Goal: Task Accomplishment & Management: Manage account settings

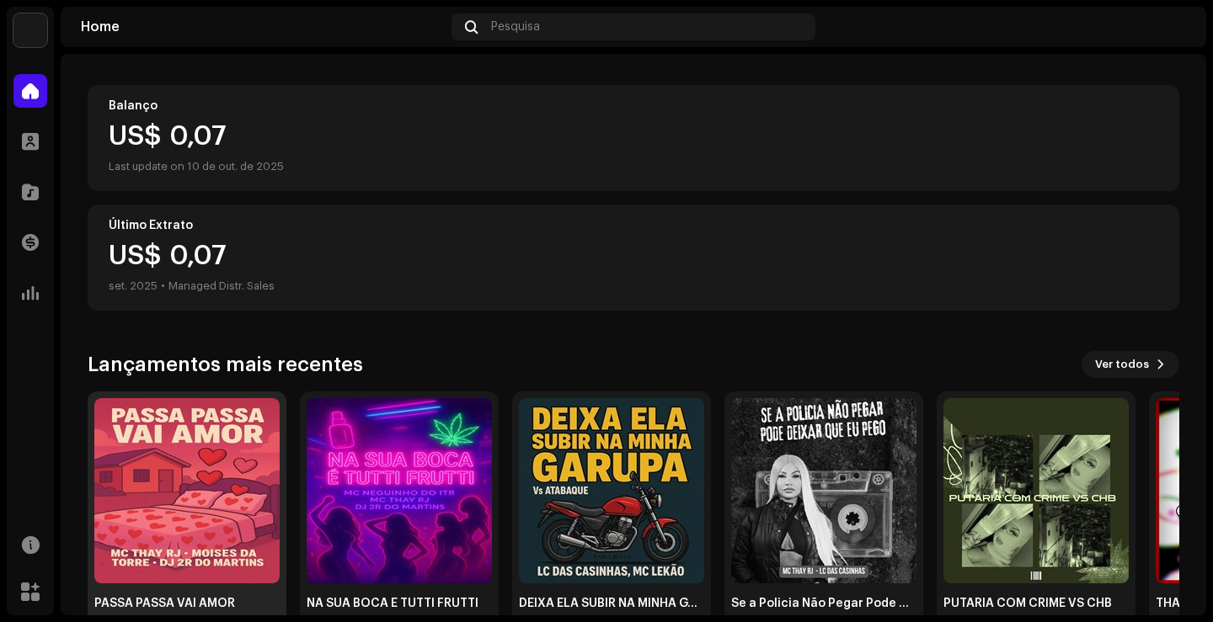
scroll to position [168, 0]
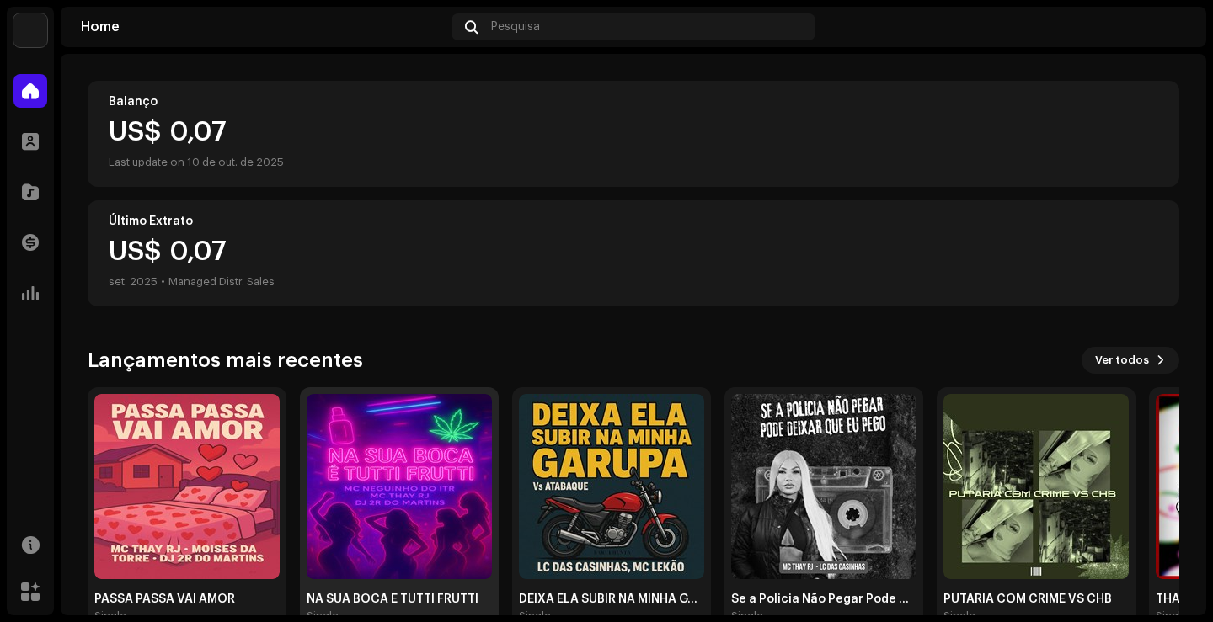
click at [470, 494] on img at bounding box center [399, 486] width 185 height 185
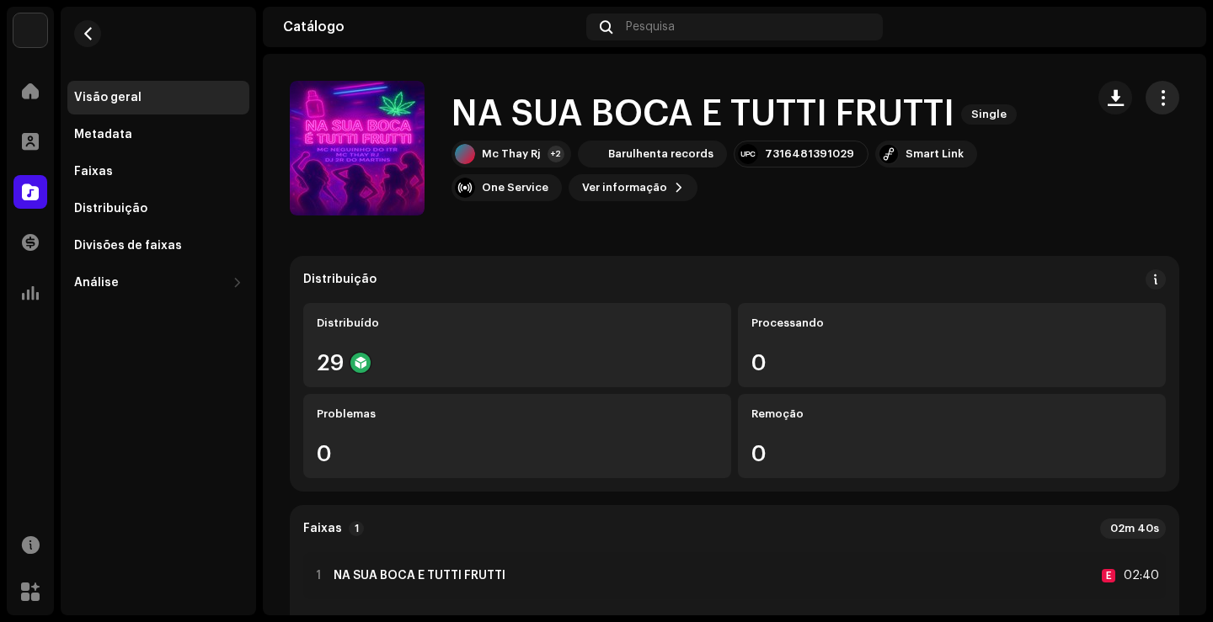
click at [1155, 103] on span "button" at bounding box center [1163, 97] width 16 height 13
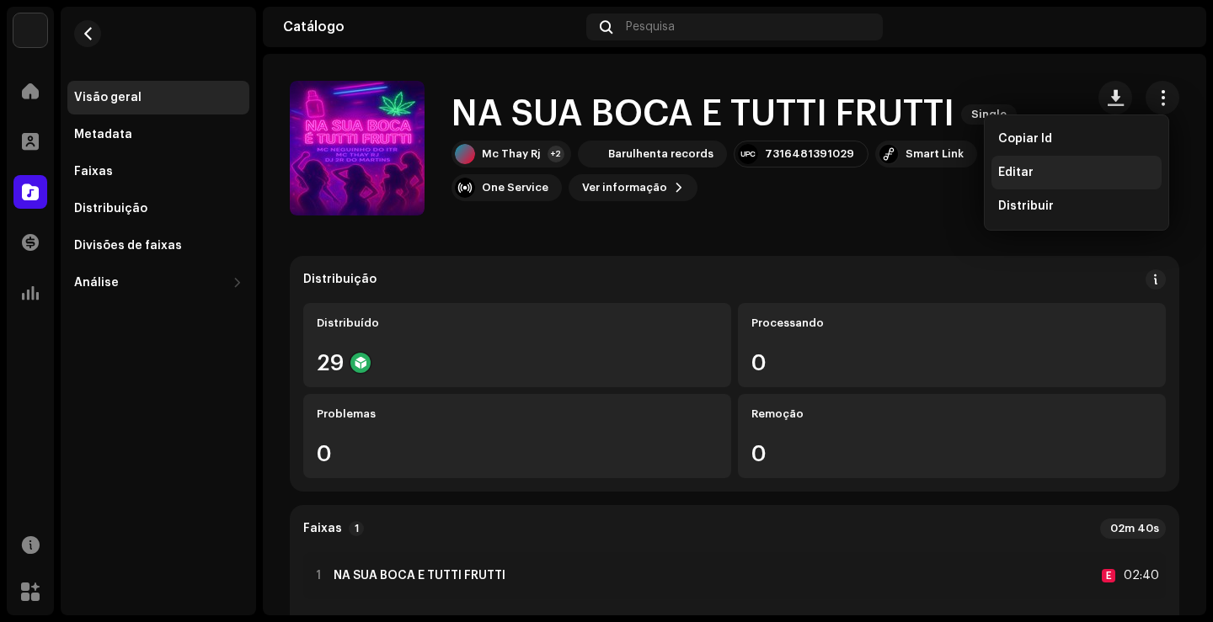
click at [1060, 172] on div "Editar" at bounding box center [1076, 172] width 157 height 13
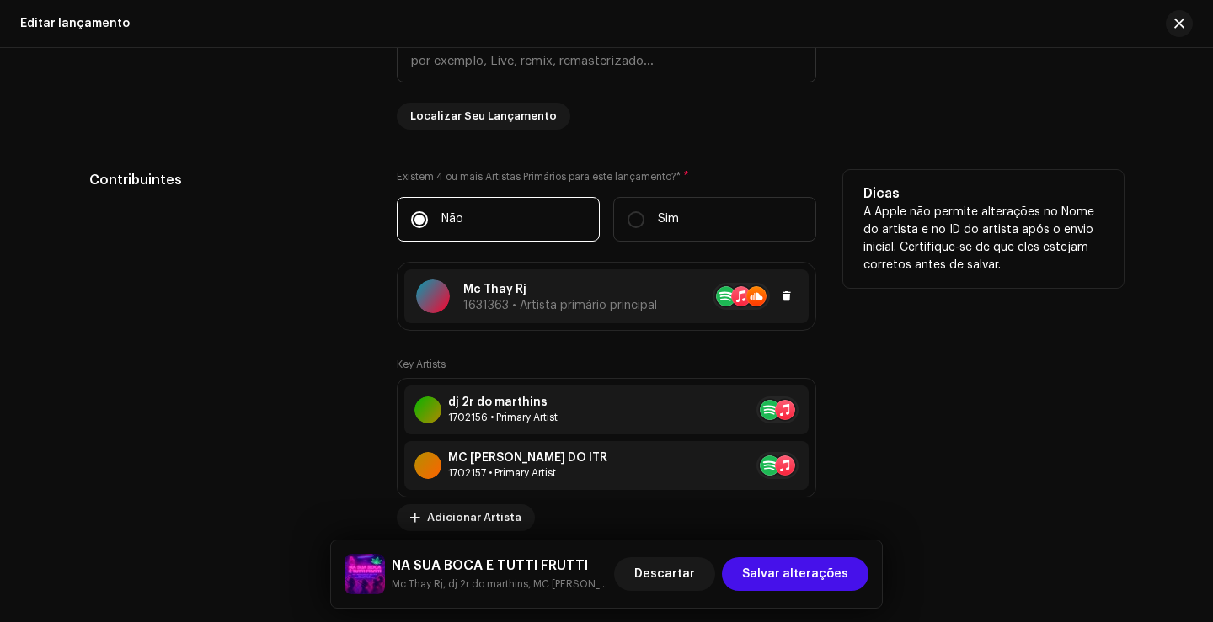
scroll to position [1432, 0]
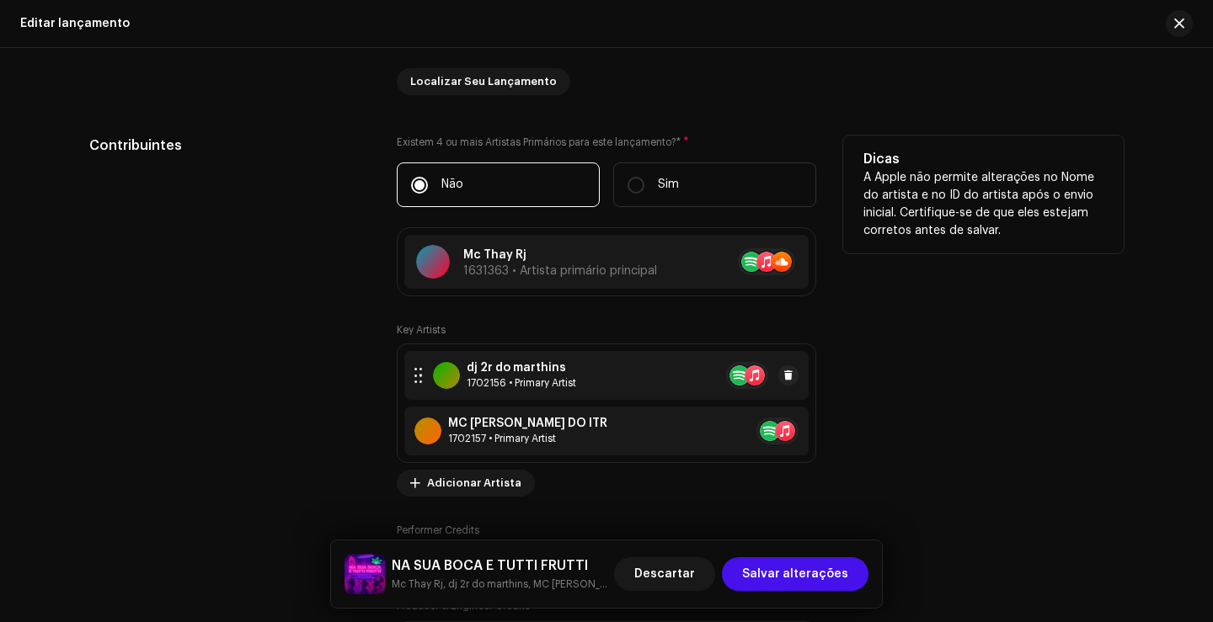
click at [613, 374] on div "dj 2r do marthins 1702156 • Primary Artist" at bounding box center [606, 375] width 404 height 49
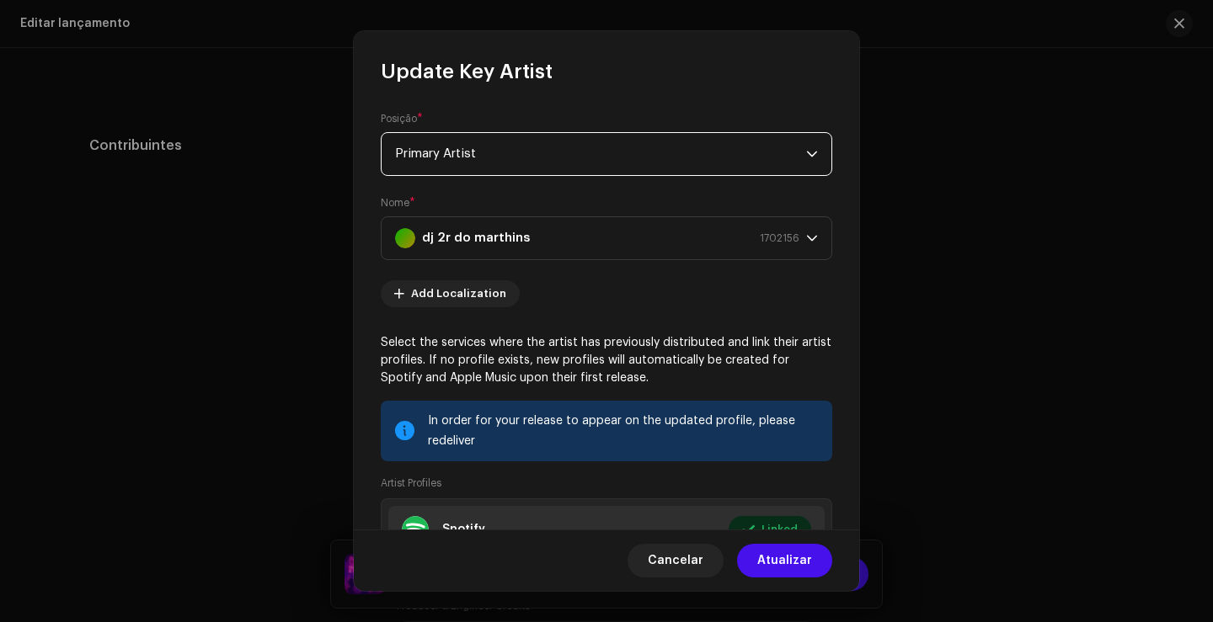
click at [615, 158] on span "Primary Artist" at bounding box center [600, 154] width 411 height 42
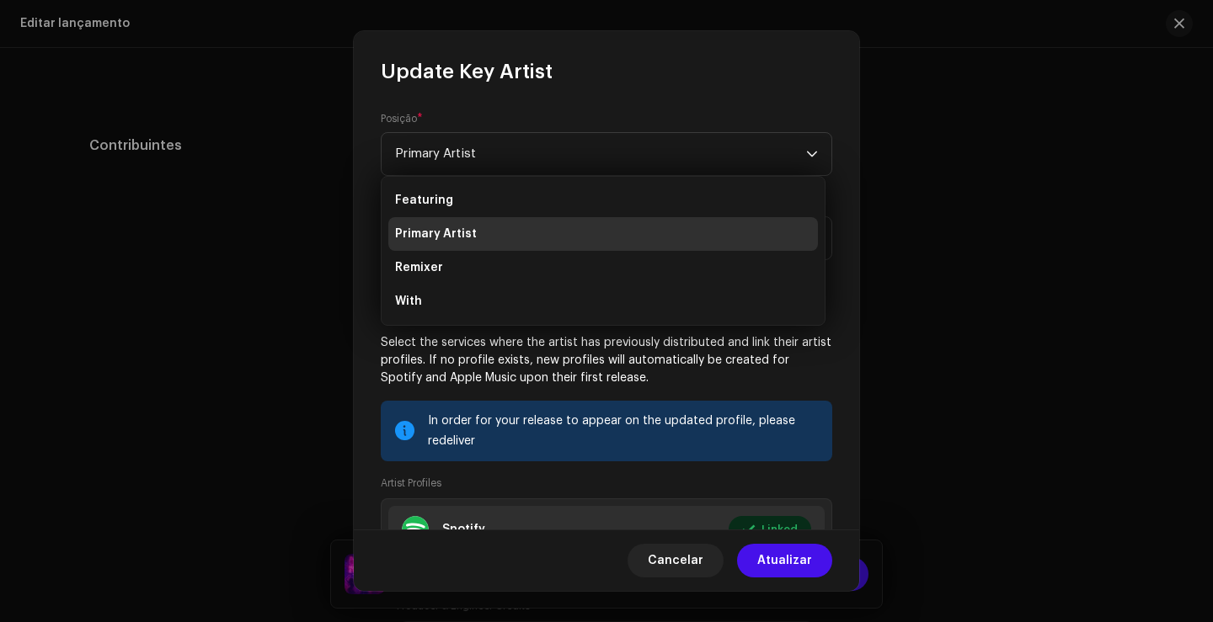
click at [627, 97] on div "Posição * Primary Artist Nome * dj 2r do marthins 1702156 Add Localization Sele…" at bounding box center [606, 307] width 505 height 445
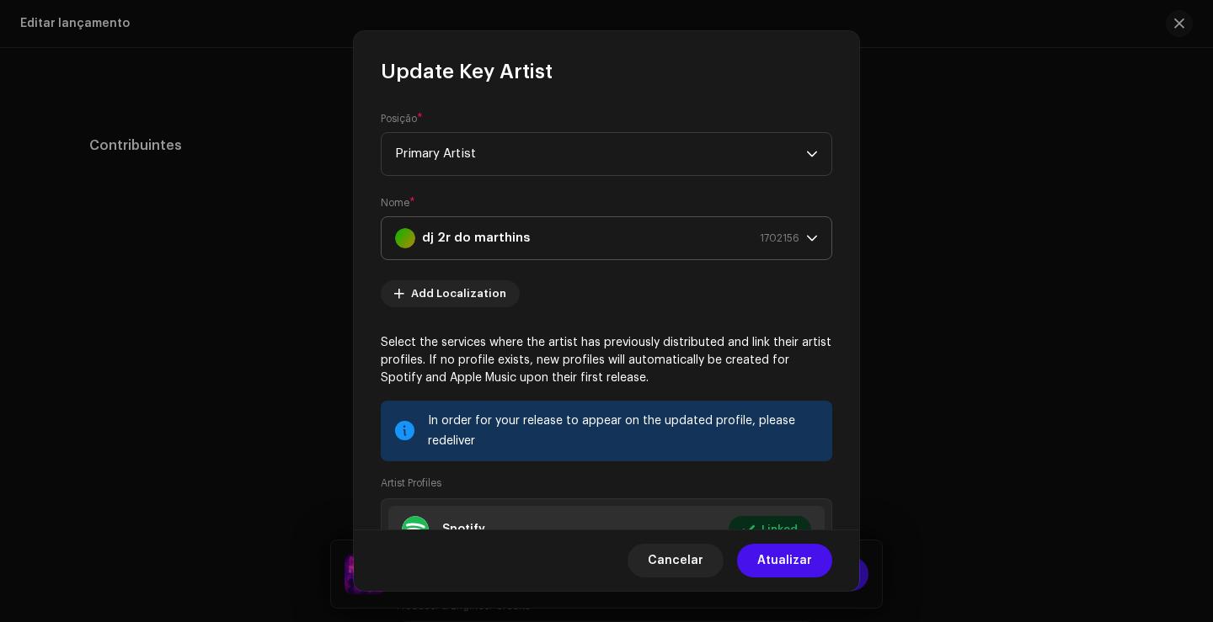
click at [582, 241] on div "dj 2r do marthins 1702156" at bounding box center [597, 238] width 404 height 42
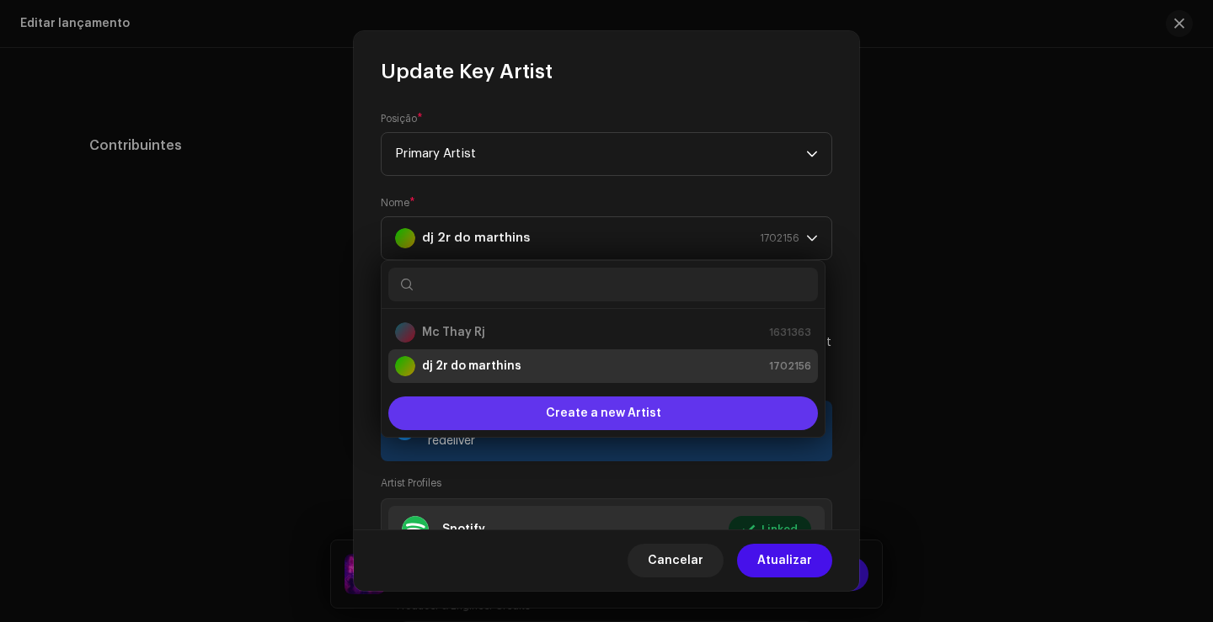
click at [586, 406] on span "Create a new Artist" at bounding box center [603, 414] width 115 height 34
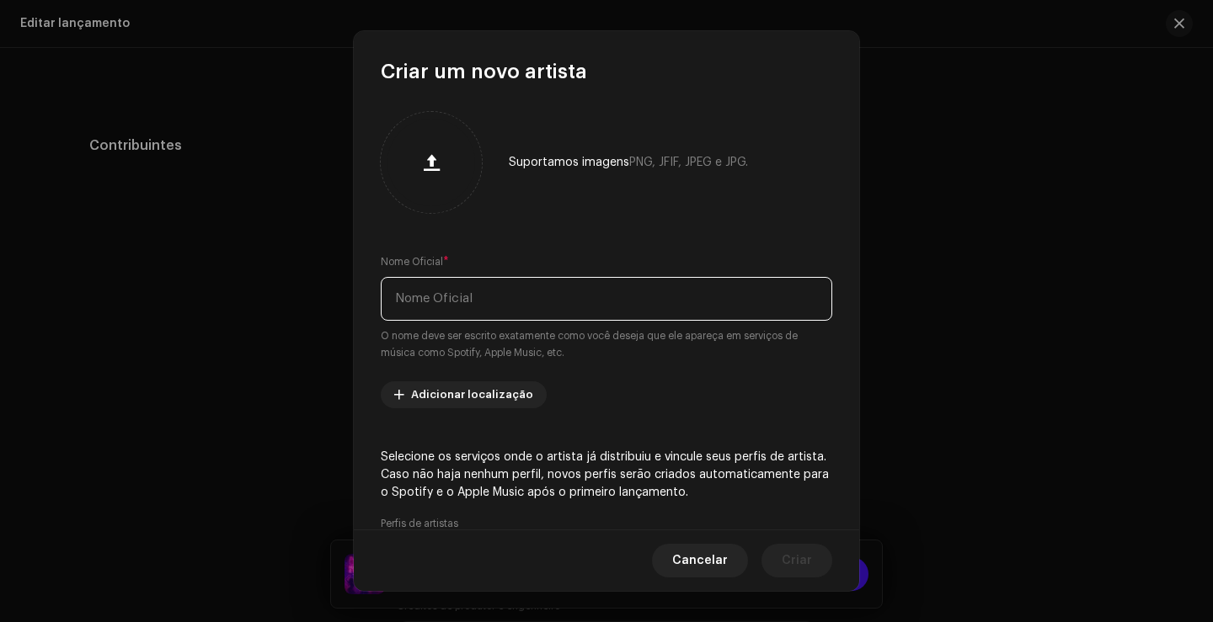
click at [542, 299] on input "text" at bounding box center [606, 299] width 451 height 44
paste input "Dj 2r do Martins"
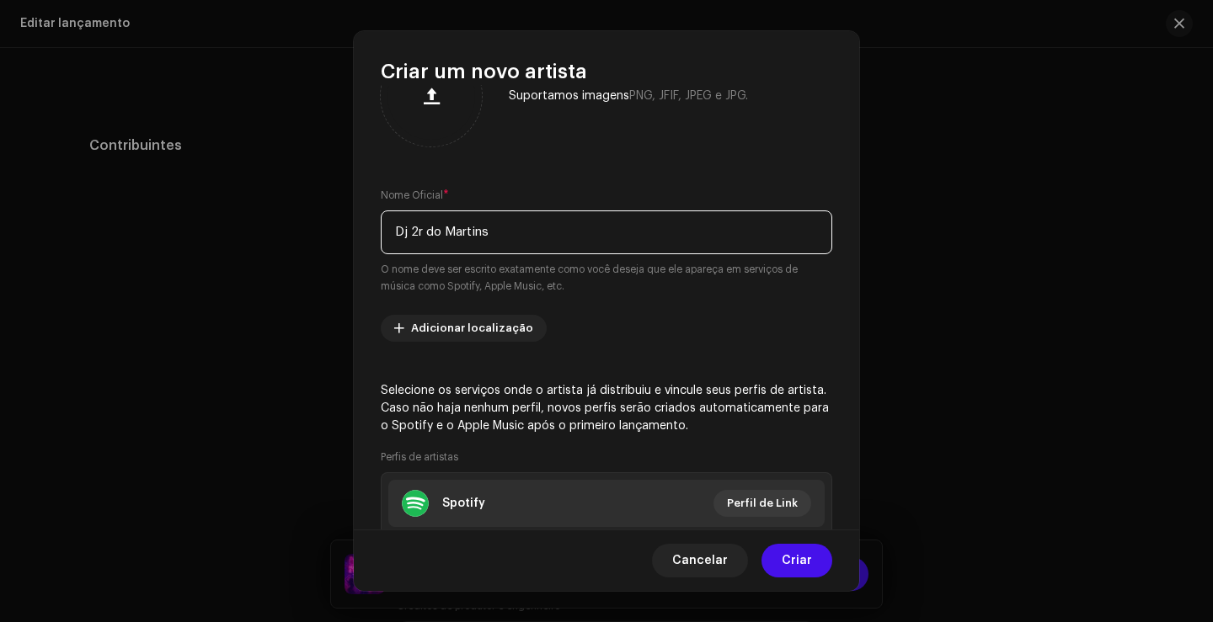
scroll to position [168, 0]
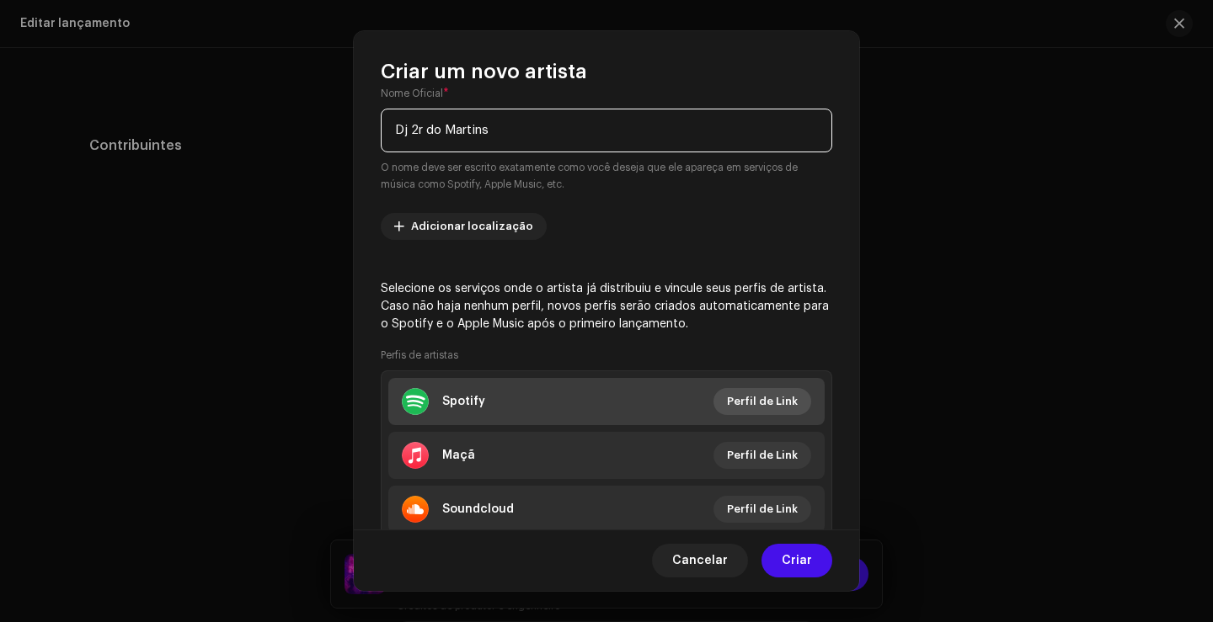
type input "Dj 2r do Martins"
click at [774, 402] on font "Perfil de Link" at bounding box center [762, 401] width 71 height 11
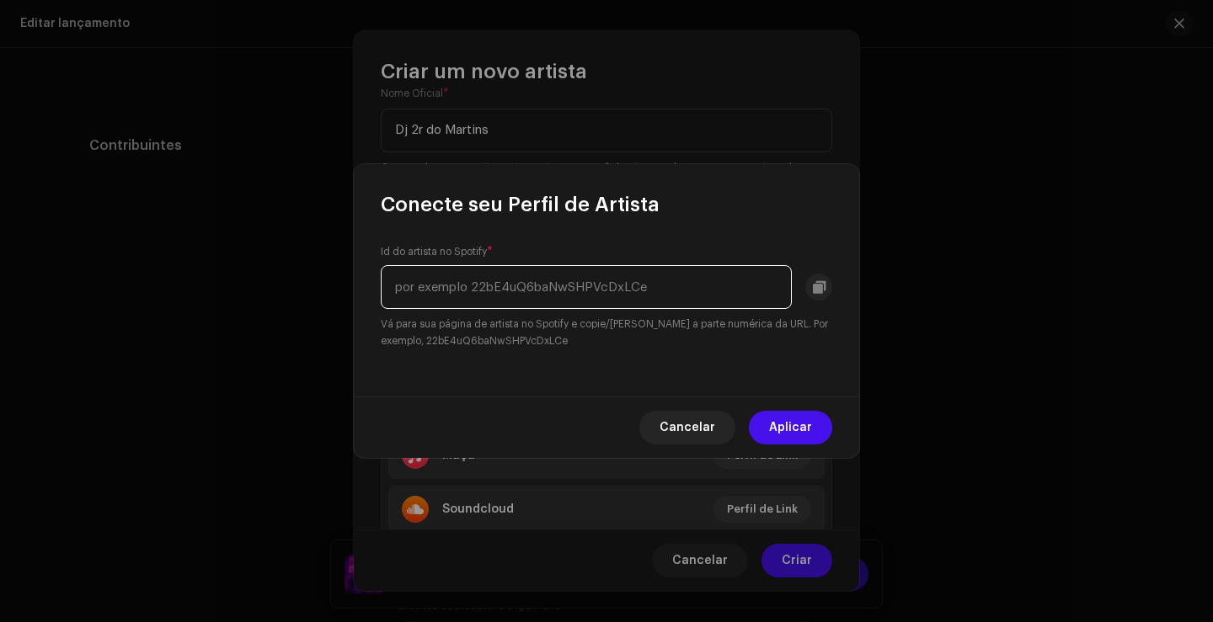
click at [510, 291] on input "text" at bounding box center [586, 287] width 411 height 44
paste input "3jM8NOnYJtHW8aa58GIDiY"
type input "3jM8NOnYJtHW8aa58GIDiY"
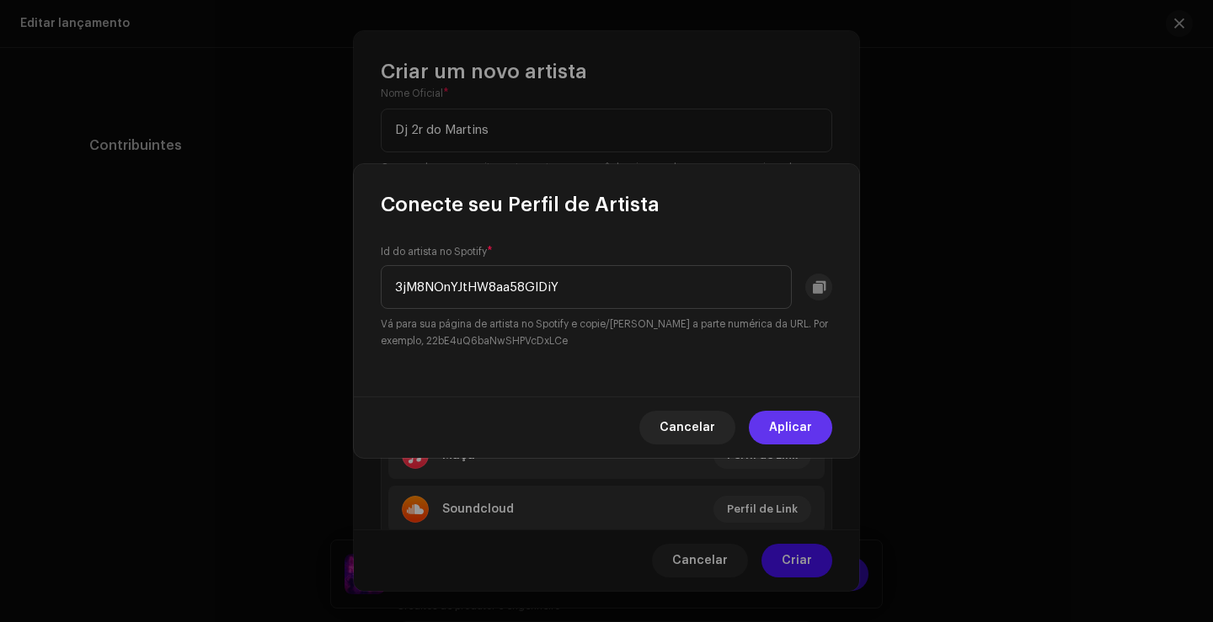
click at [808, 435] on span "Aplicar" at bounding box center [790, 428] width 43 height 34
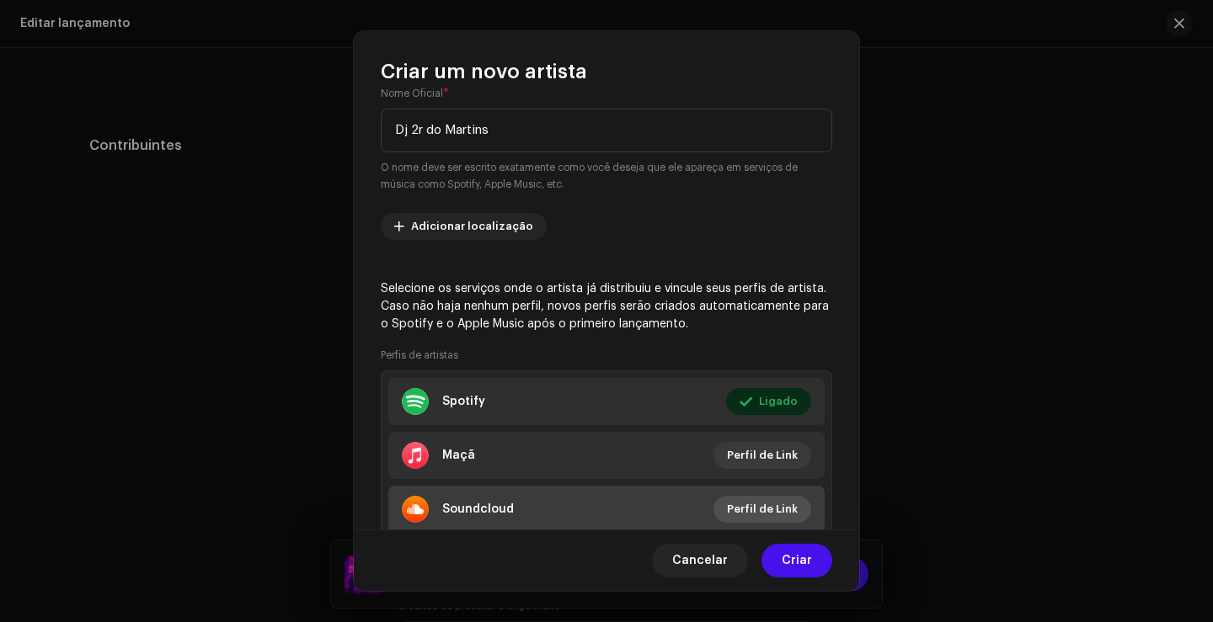
click at [772, 510] on font "Perfil de Link" at bounding box center [762, 509] width 71 height 11
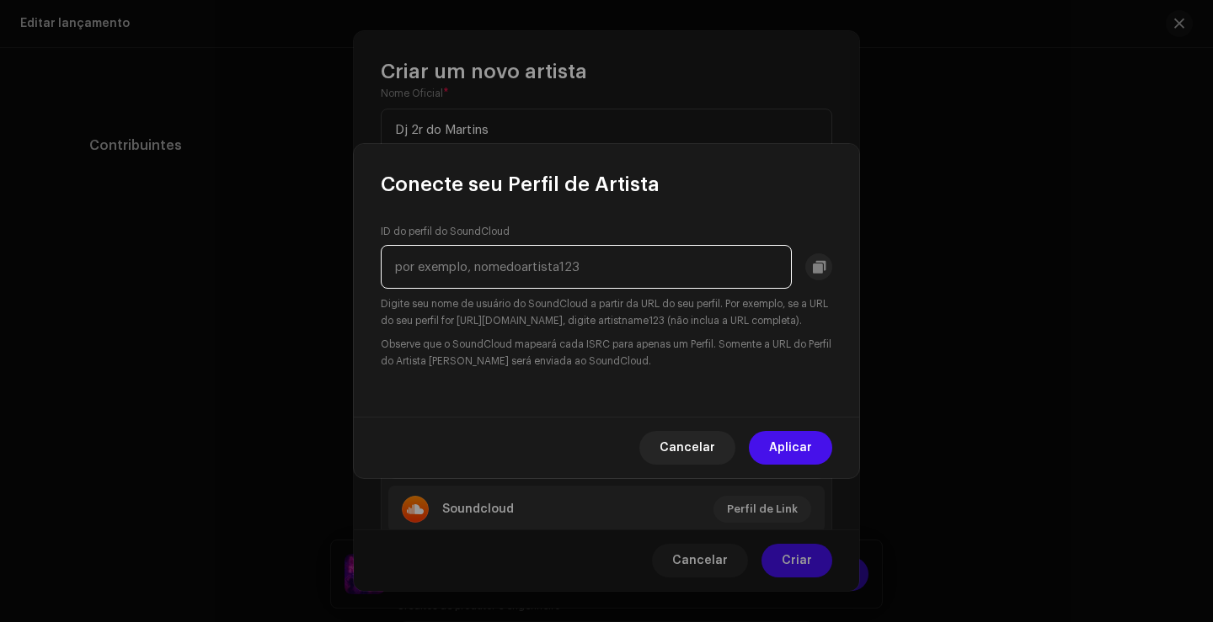
paste input "dj2rdomartins"
type input "dj2rdomartins"
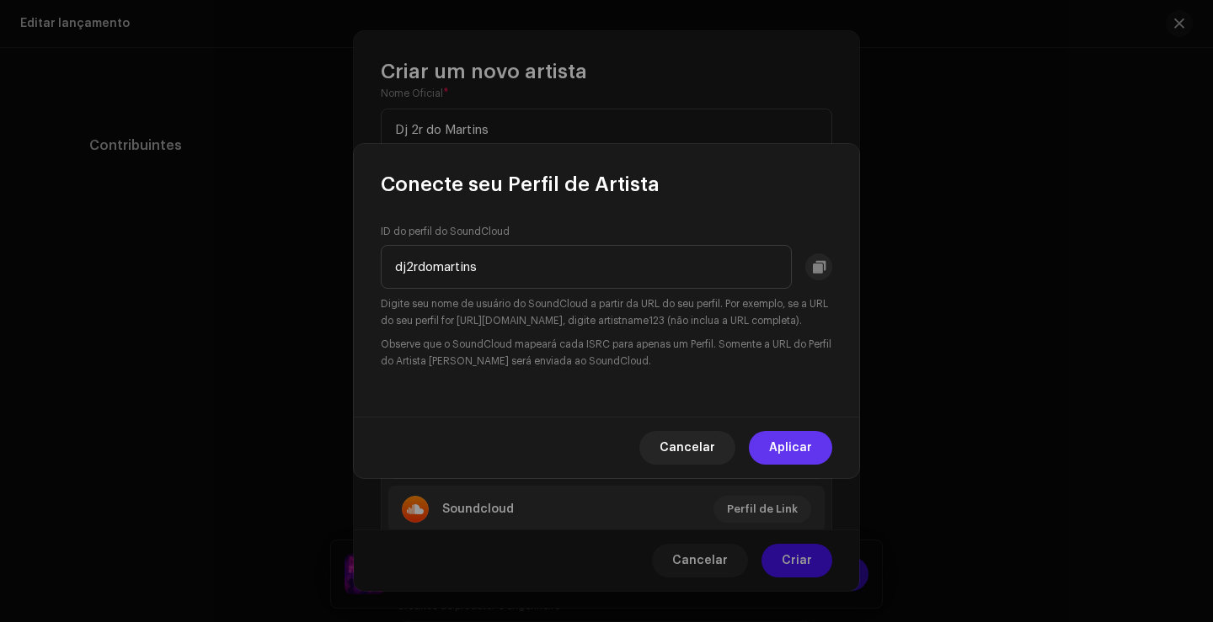
click at [799, 465] on span "Aplicar" at bounding box center [790, 448] width 43 height 34
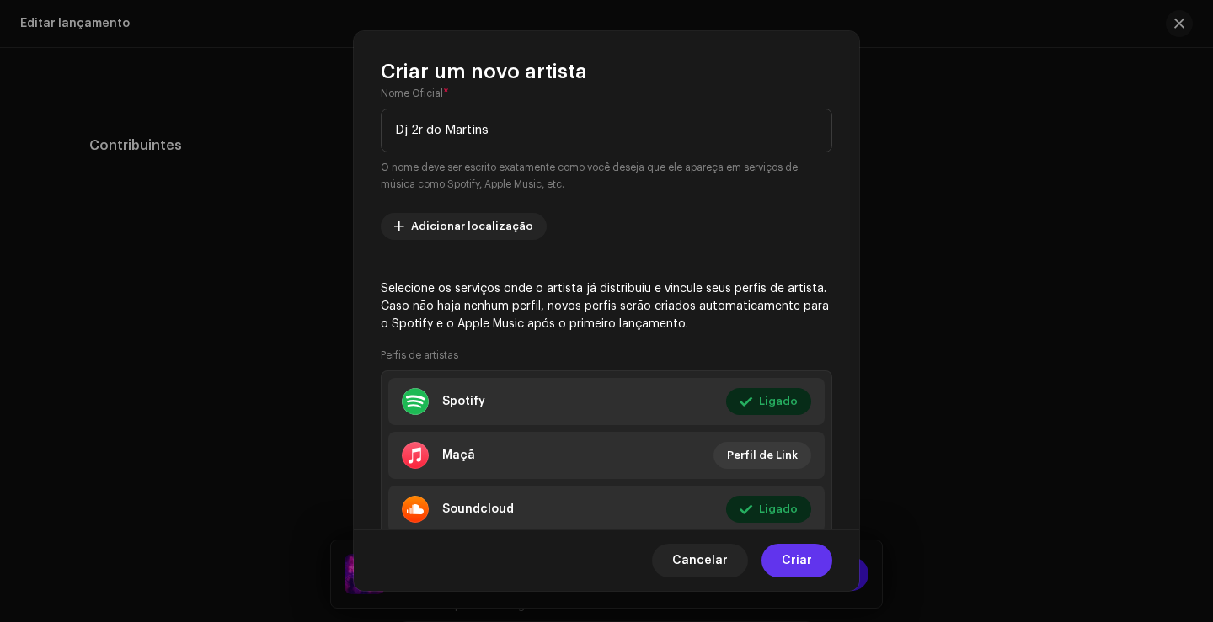
click at [815, 564] on button "Criar" at bounding box center [796, 561] width 71 height 34
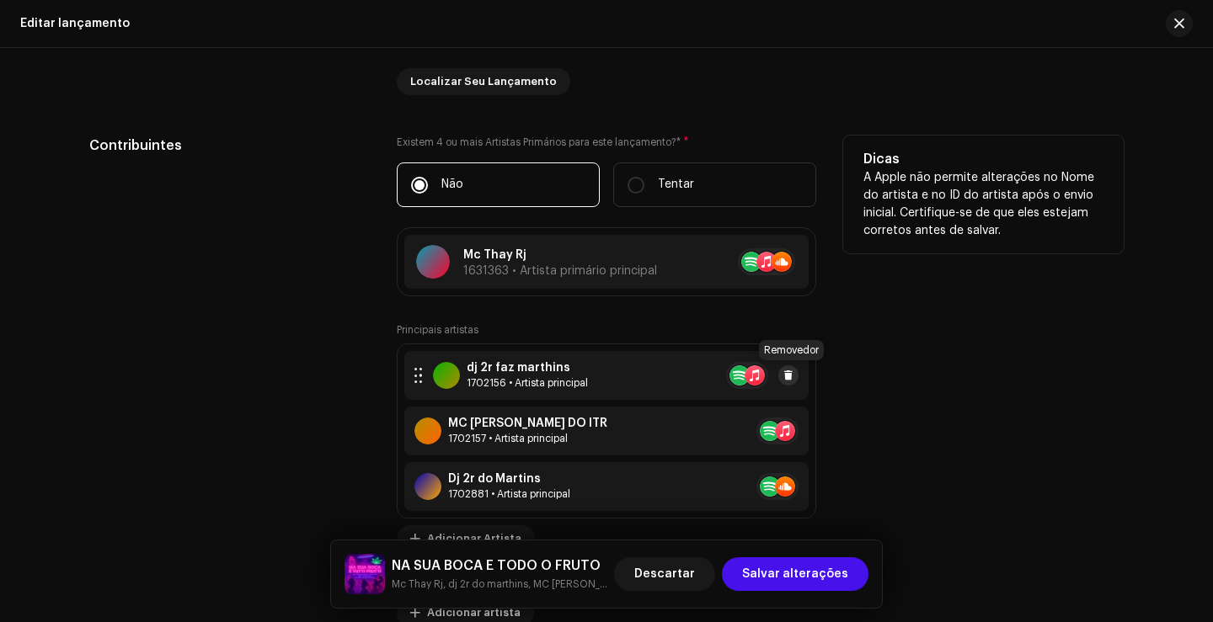
click at [786, 370] on span at bounding box center [788, 375] width 10 height 13
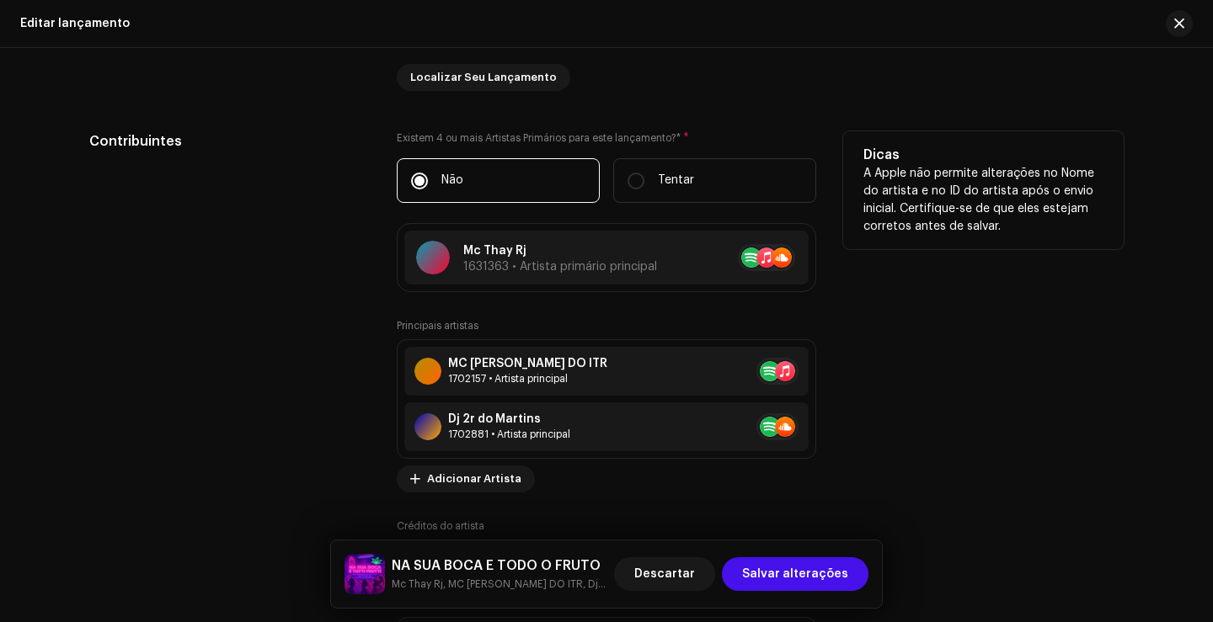
scroll to position [1432, 0]
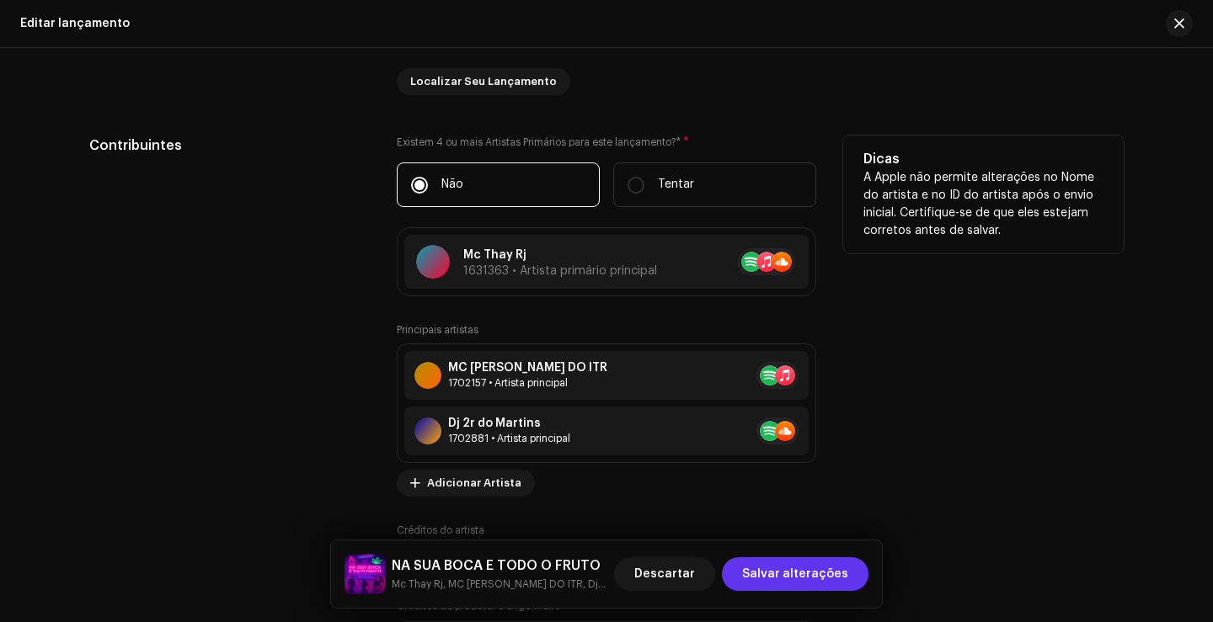
click at [805, 579] on span "Salvar alterações" at bounding box center [795, 575] width 106 height 34
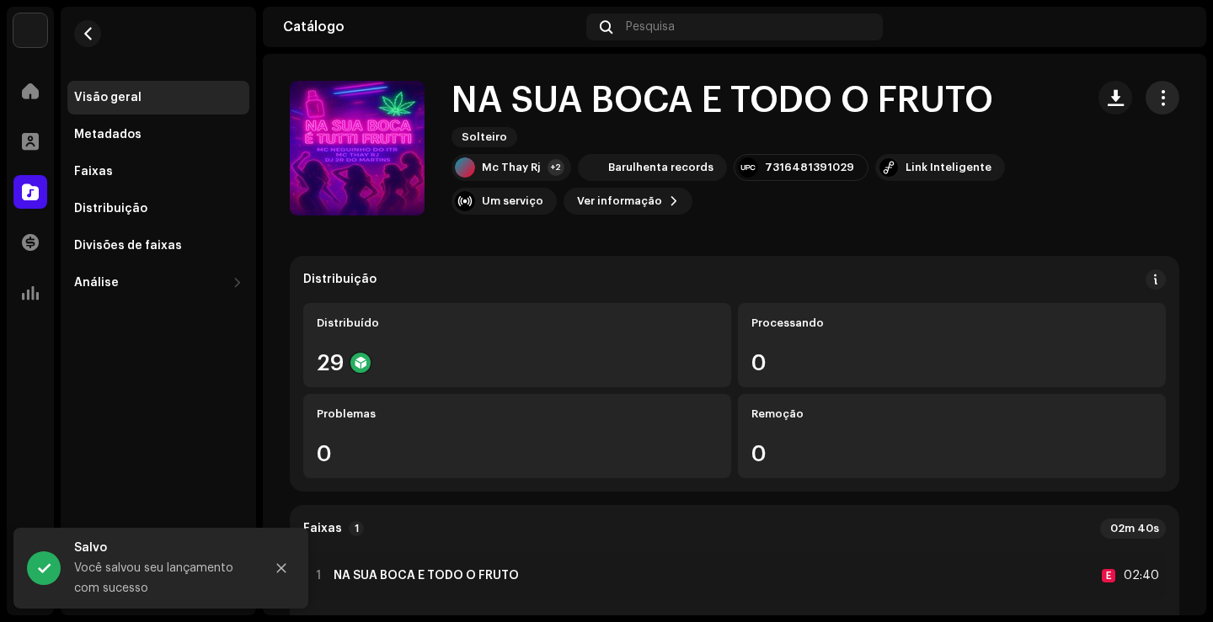
click at [1155, 97] on span "button" at bounding box center [1163, 97] width 16 height 13
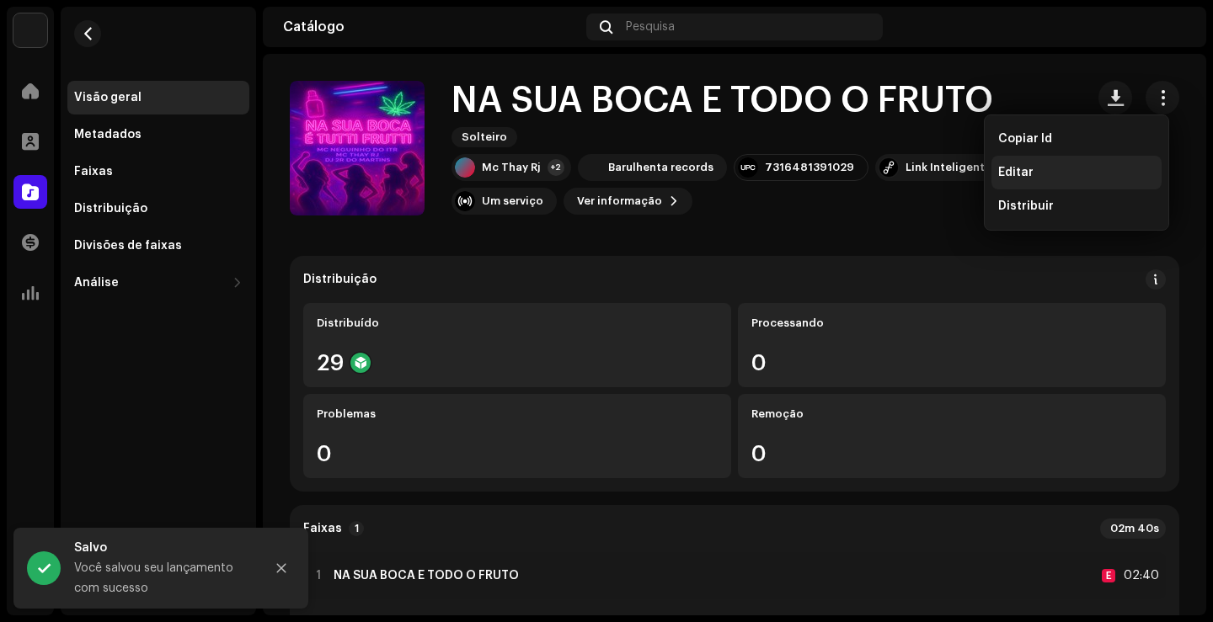
click at [1074, 168] on div "Editar" at bounding box center [1076, 172] width 157 height 13
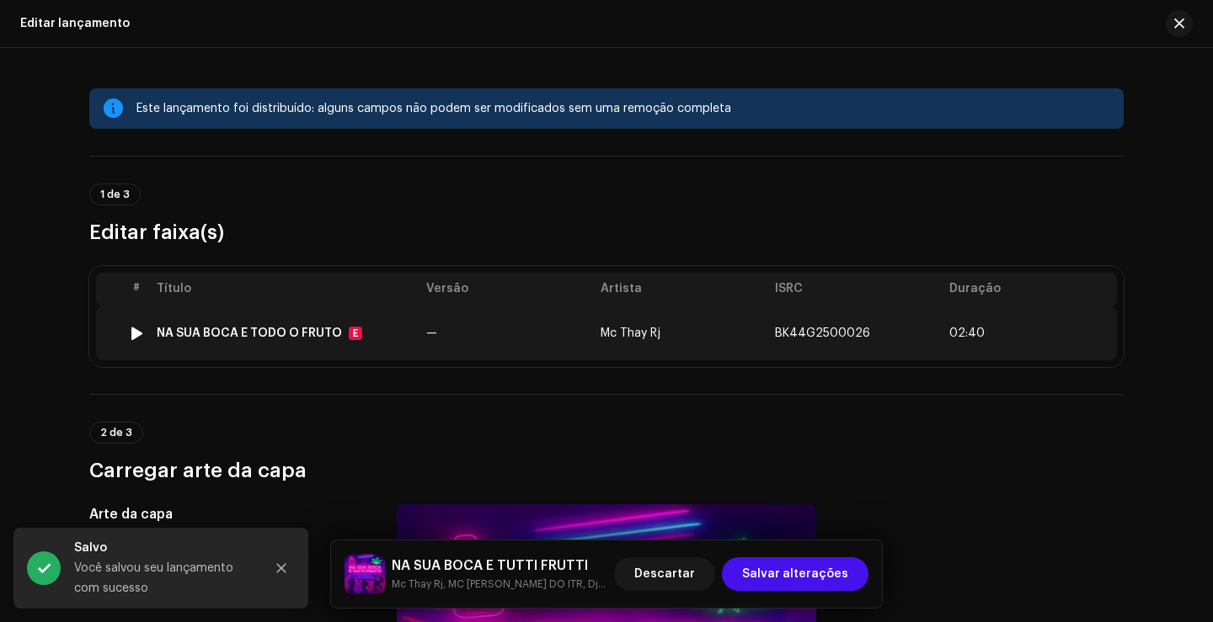
click at [651, 340] on td "Mc Thay Rj" at bounding box center [681, 334] width 174 height 54
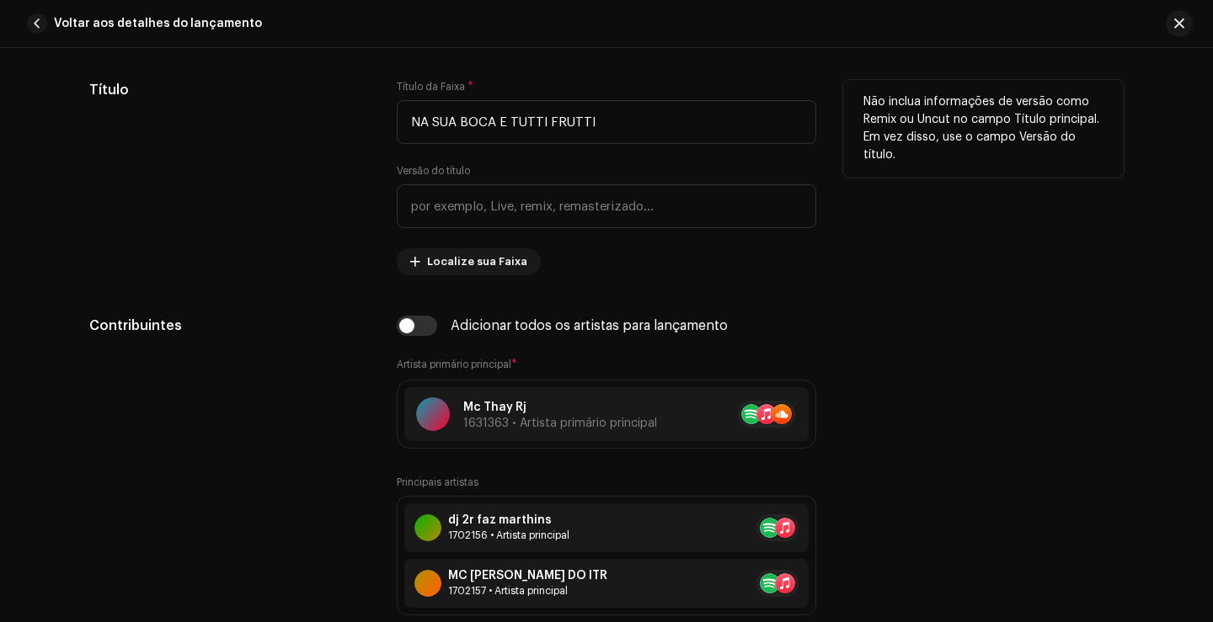
scroll to position [1011, 0]
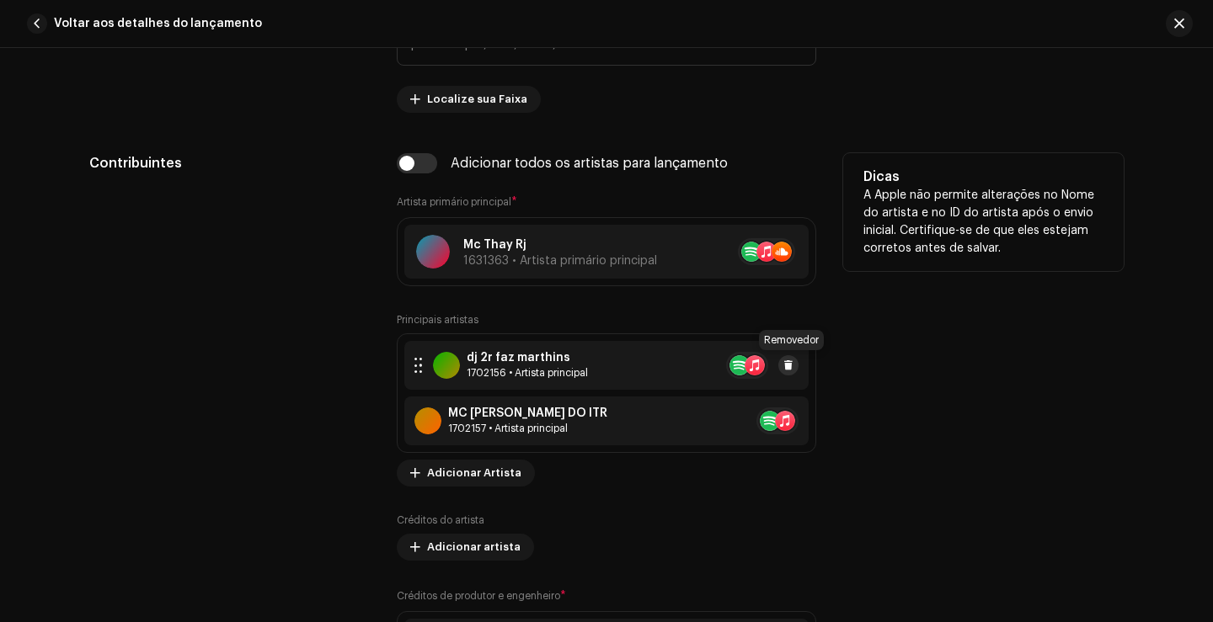
click at [784, 364] on span at bounding box center [788, 365] width 10 height 13
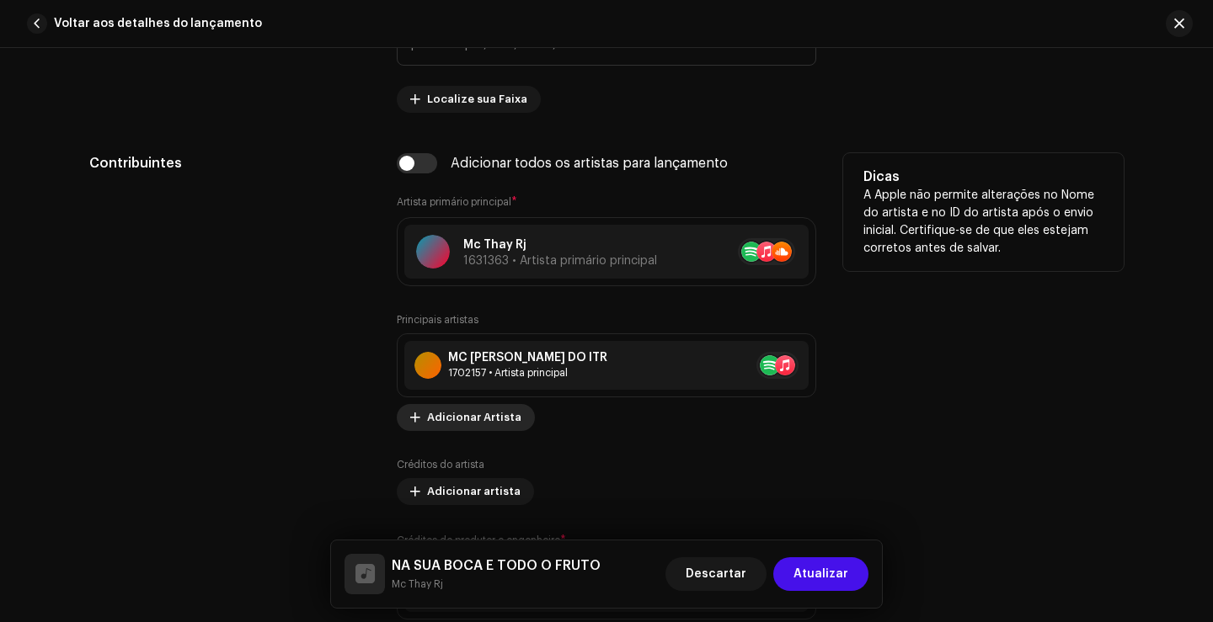
click at [473, 409] on span "Adicionar Artista" at bounding box center [474, 418] width 94 height 34
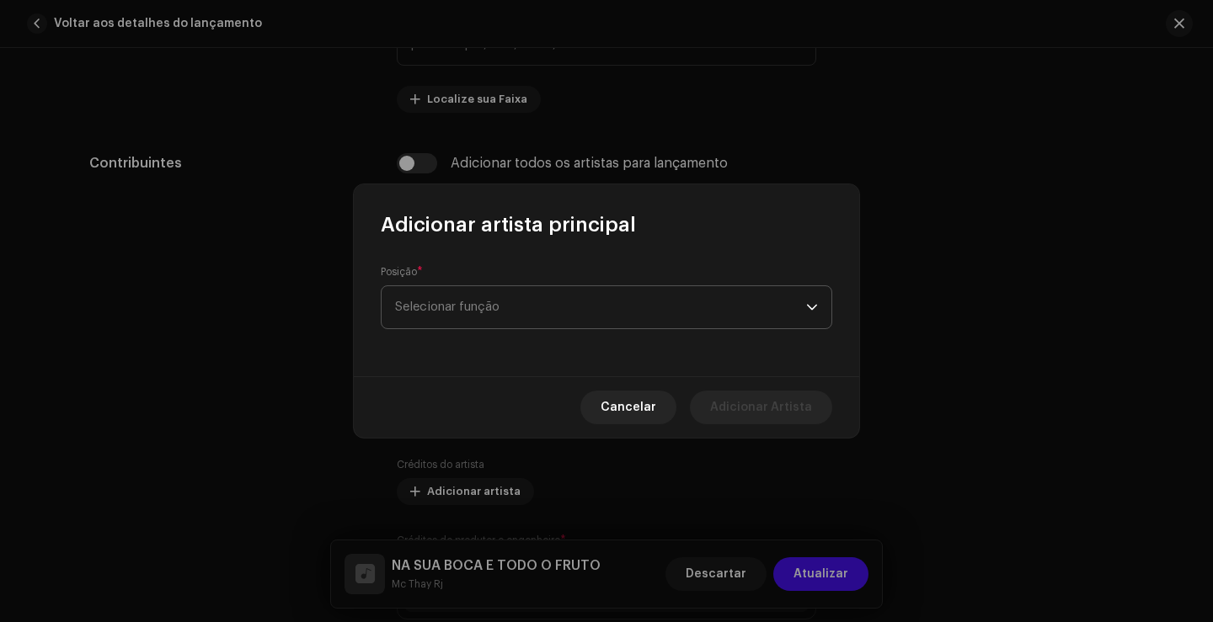
click at [499, 312] on span "Selecionar função" at bounding box center [600, 307] width 411 height 42
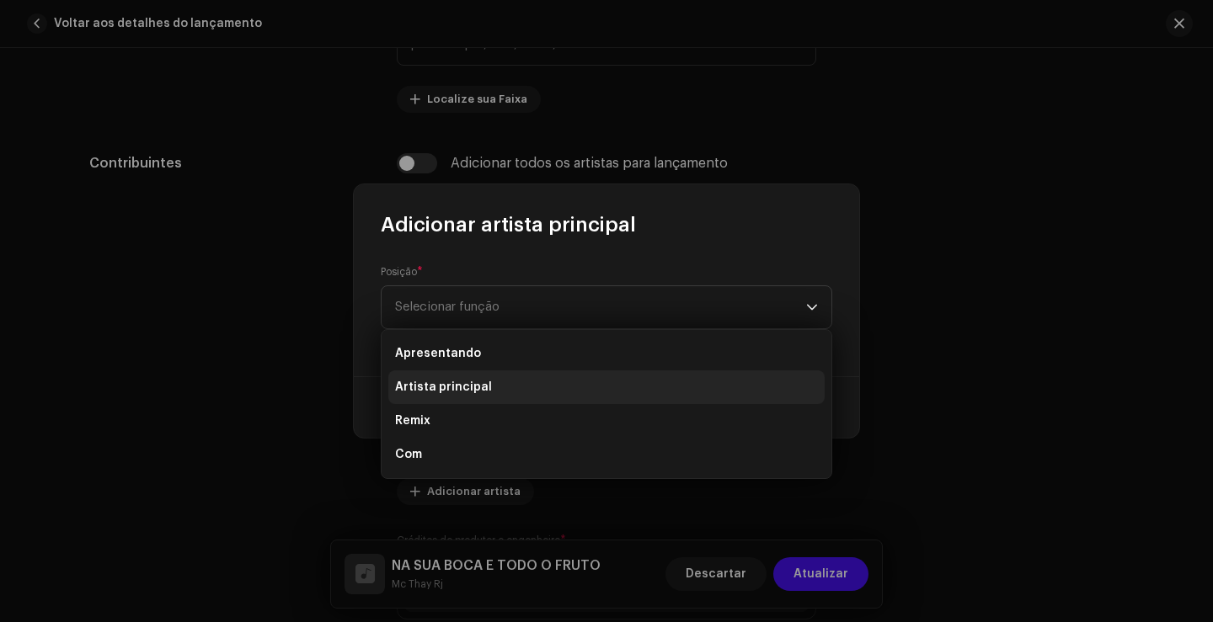
click at [510, 380] on li "Artista principal" at bounding box center [606, 388] width 436 height 34
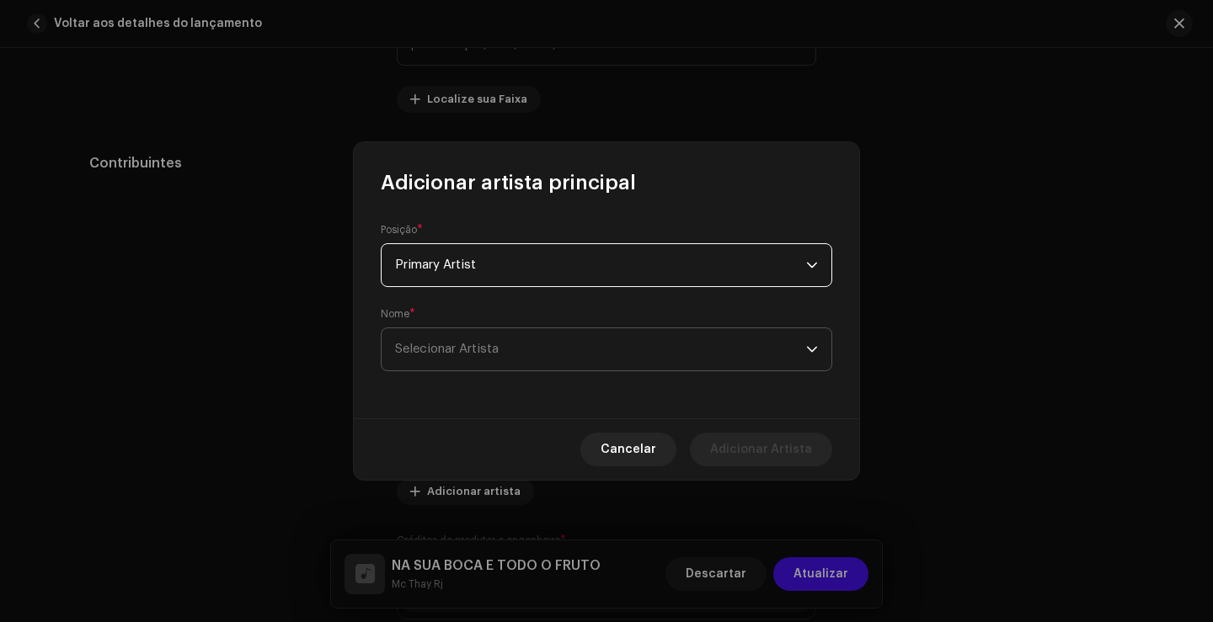
click at [524, 344] on span "Selecionar Artista" at bounding box center [600, 349] width 411 height 42
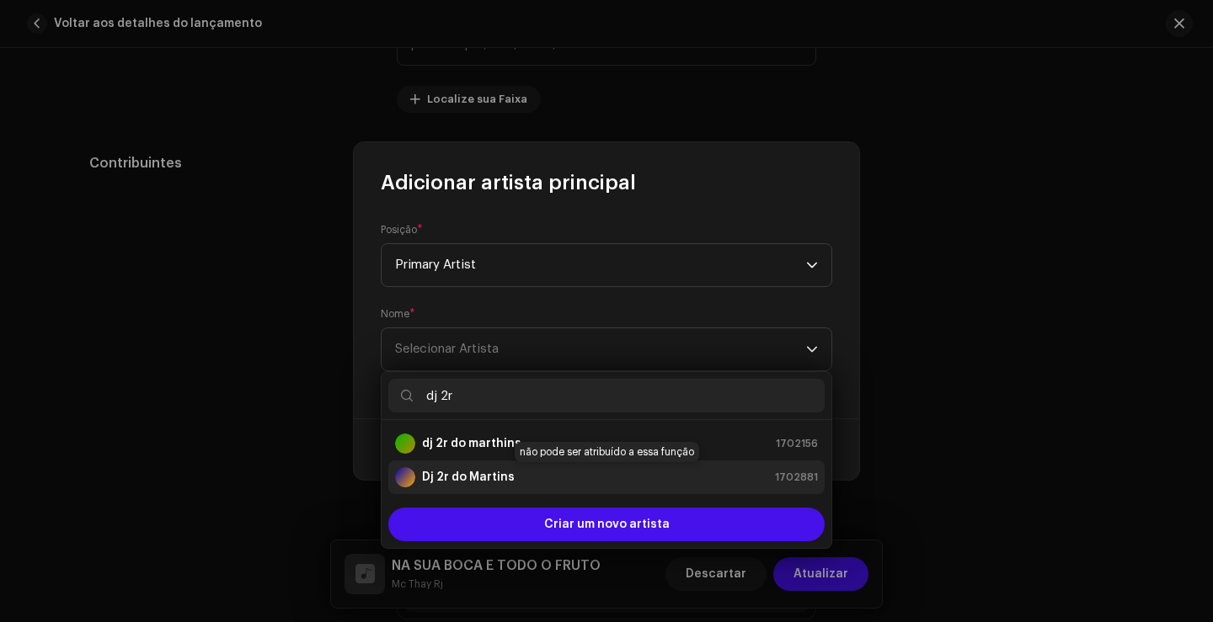
type input "dj 2r"
click at [452, 474] on strong "Dj 2r do Martins" at bounding box center [468, 477] width 93 height 17
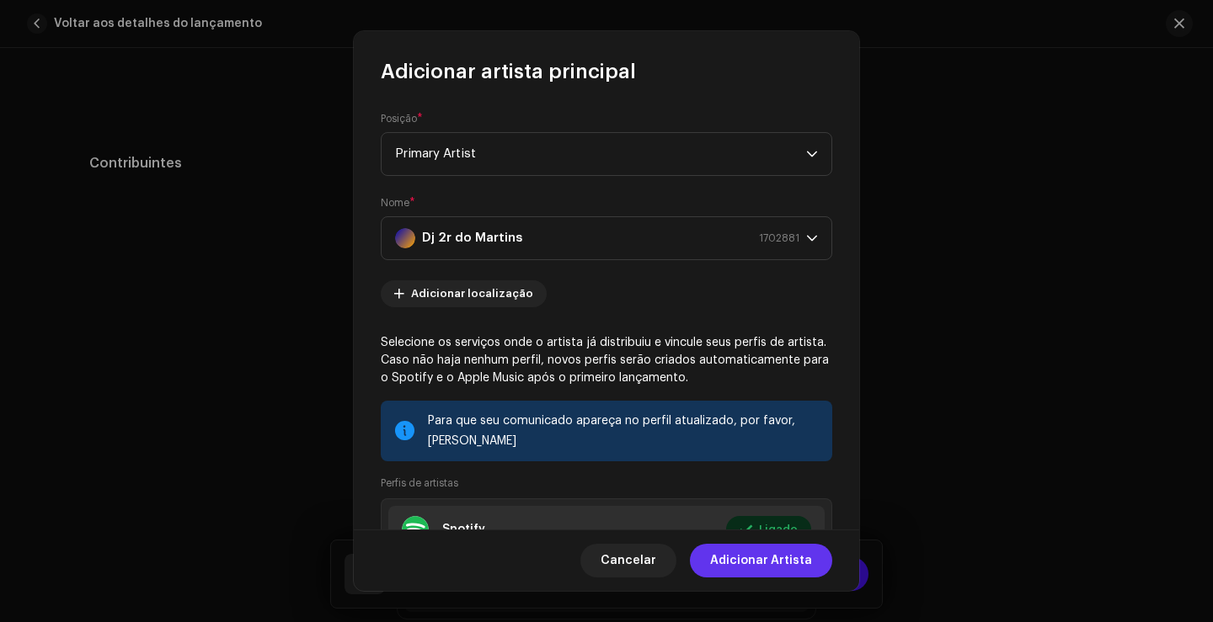
click at [801, 564] on font "Adicionar Artista" at bounding box center [761, 561] width 102 height 12
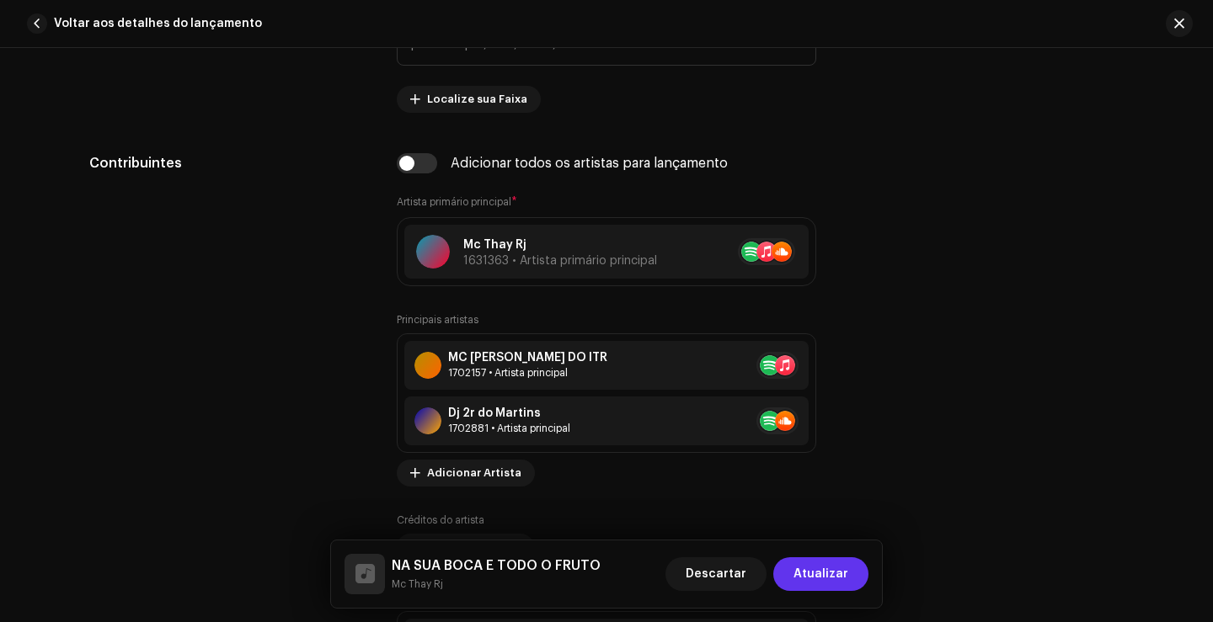
click at [819, 571] on span "Atualizar" at bounding box center [820, 575] width 55 height 34
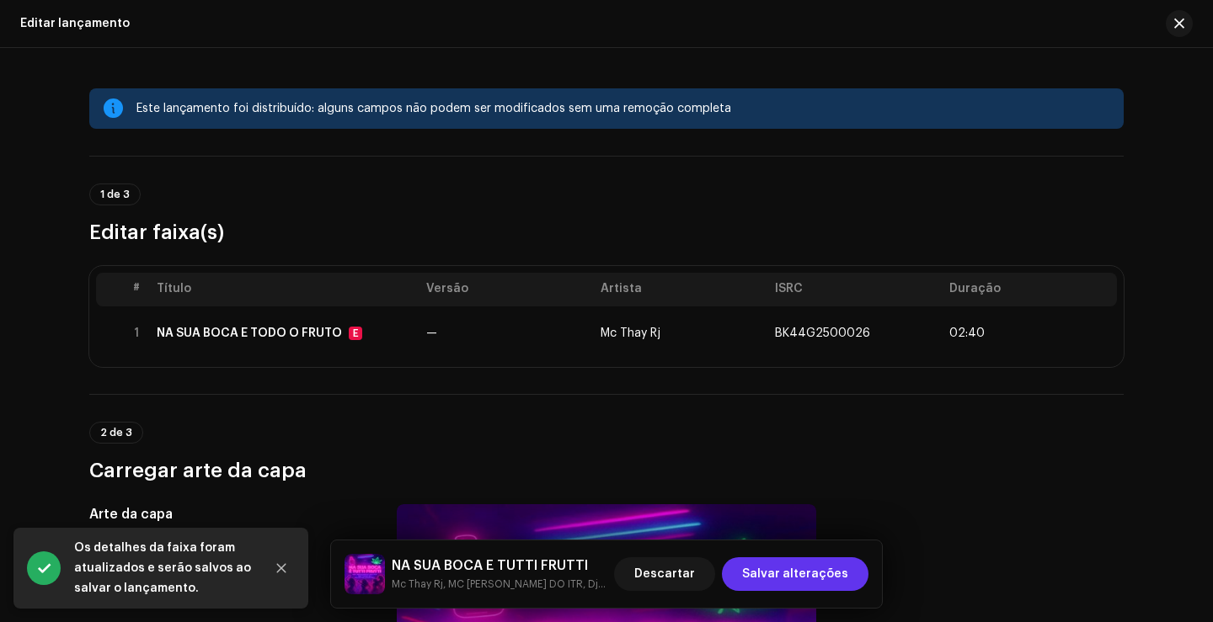
click at [819, 573] on font "Salvar alterações" at bounding box center [795, 575] width 106 height 12
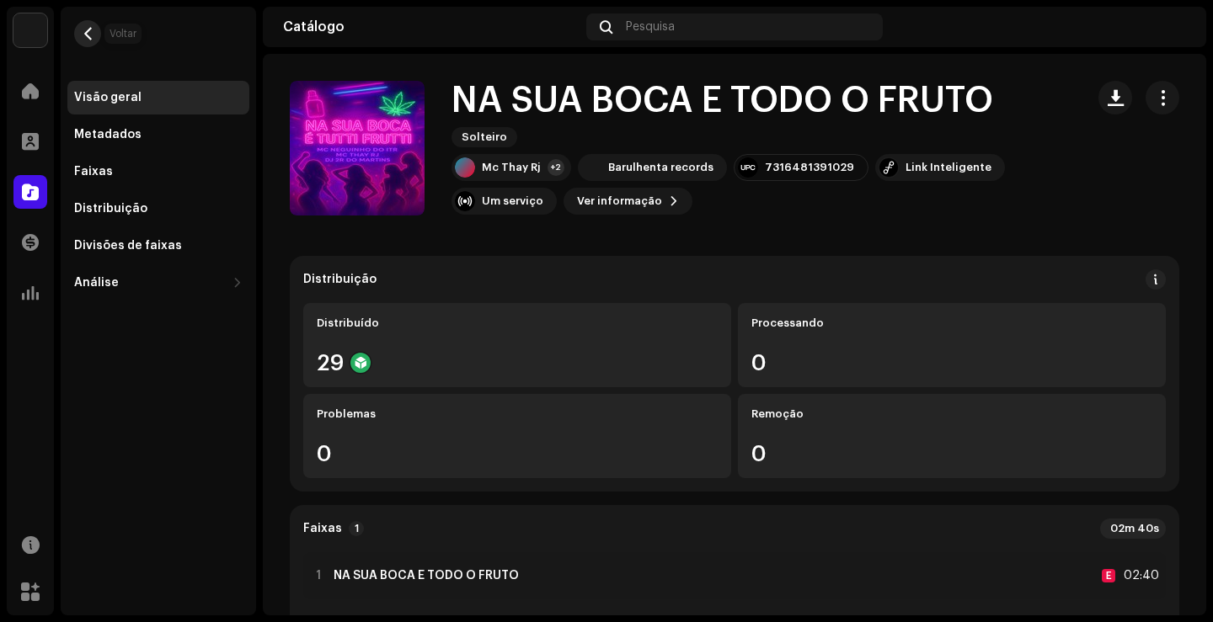
click at [86, 41] on button "button" at bounding box center [87, 33] width 27 height 27
